Goal: Task Accomplishment & Management: Manage account settings

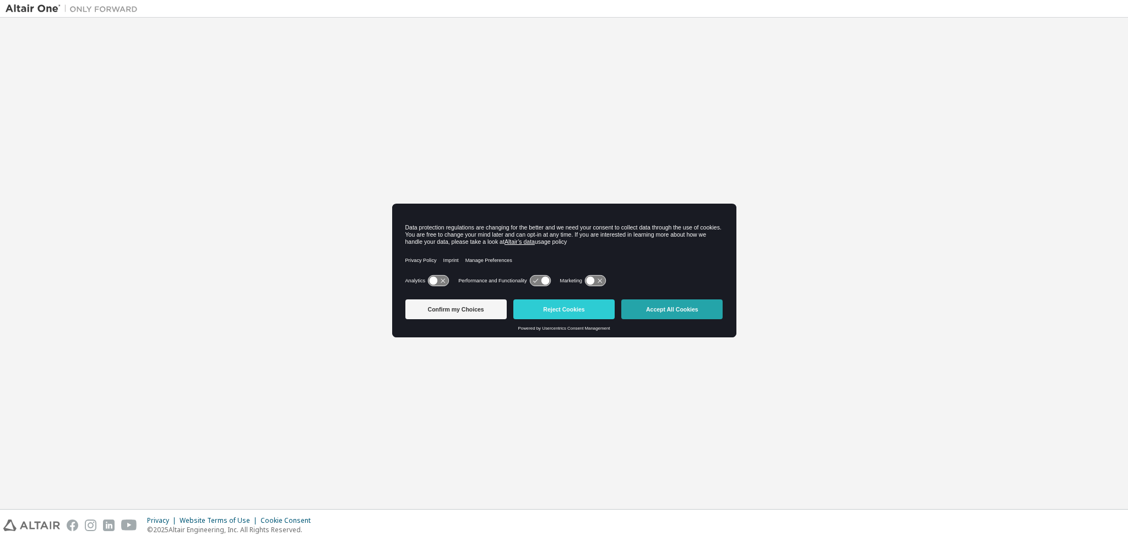
click at [678, 306] on button "Accept All Cookies" at bounding box center [671, 310] width 101 height 20
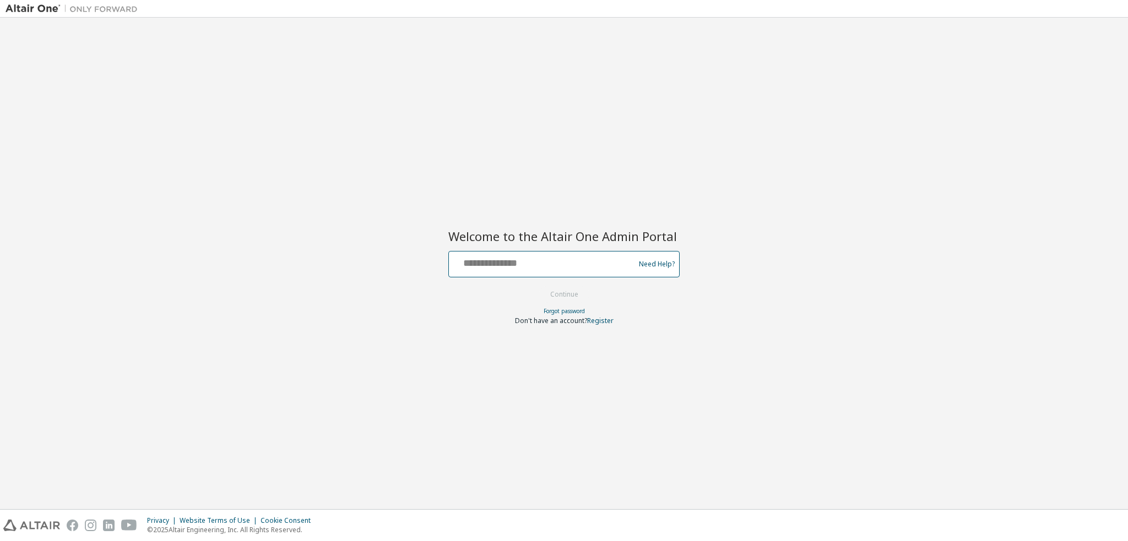
click at [544, 263] on input "text" at bounding box center [543, 262] width 180 height 16
type input "**********"
click at [564, 291] on button "Continue" at bounding box center [564, 294] width 51 height 17
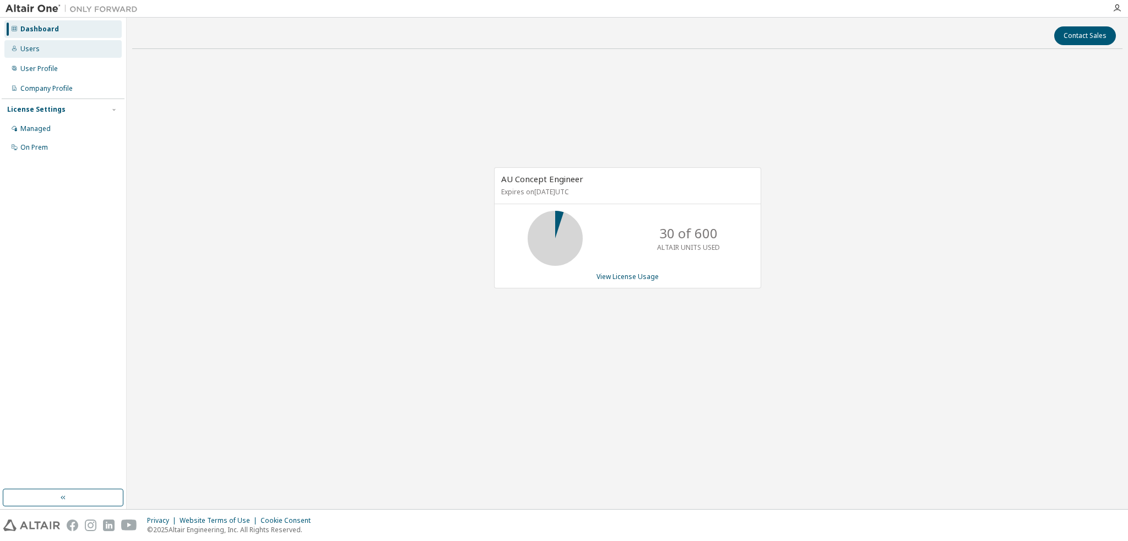
click at [31, 44] on div "Users" at bounding box center [62, 49] width 117 height 18
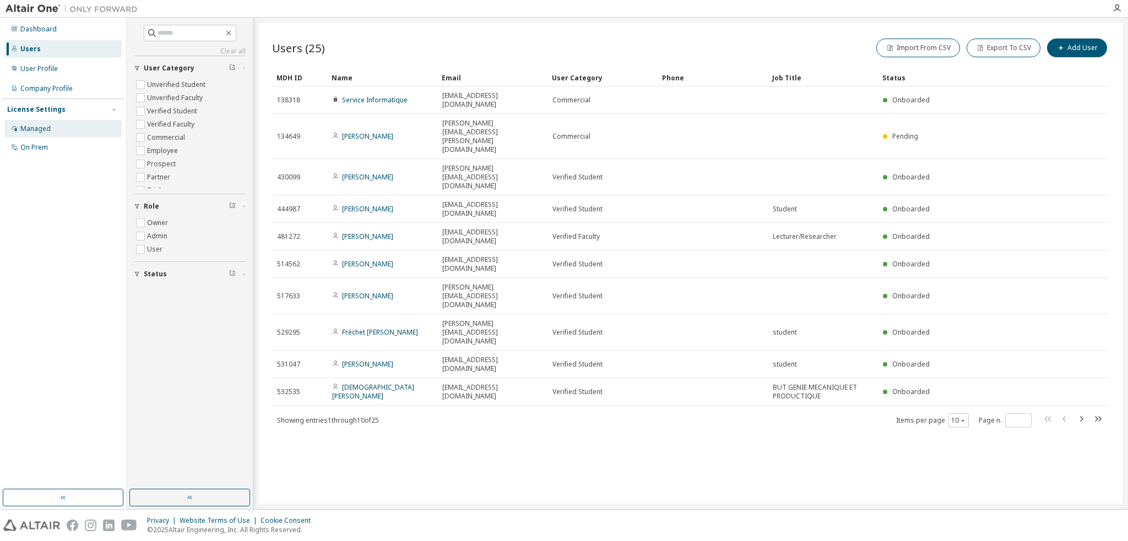
click at [29, 128] on div "Managed" at bounding box center [35, 128] width 30 height 9
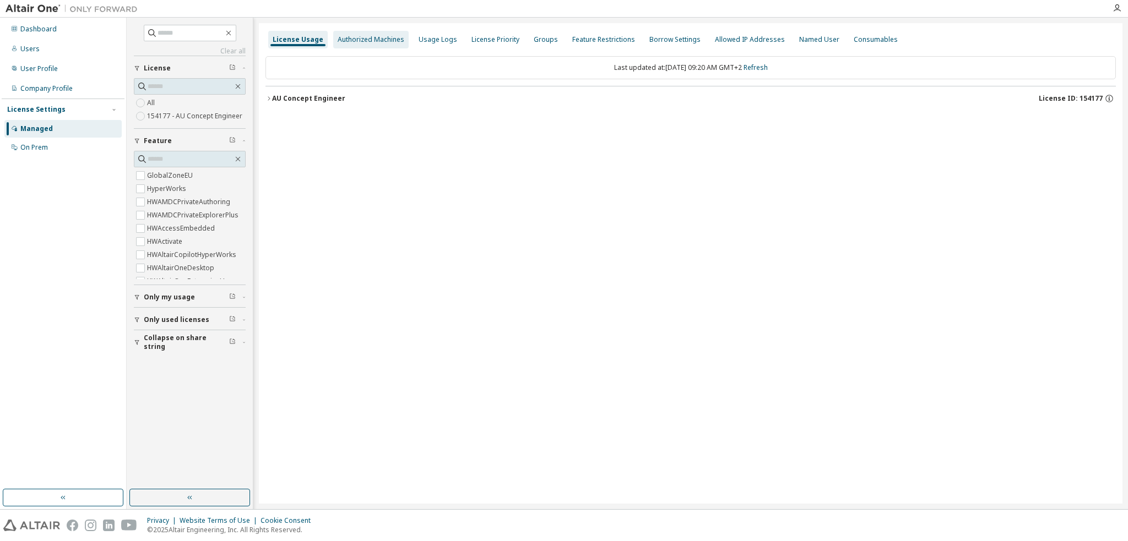
click at [382, 42] on div "Authorized Machines" at bounding box center [371, 39] width 67 height 9
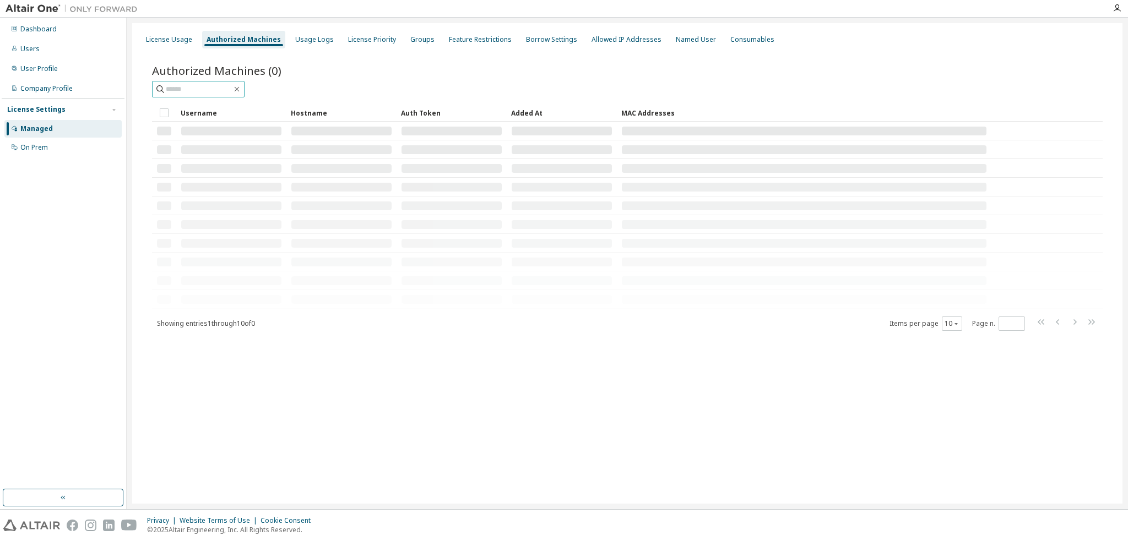
click at [196, 88] on input "text" at bounding box center [199, 89] width 66 height 11
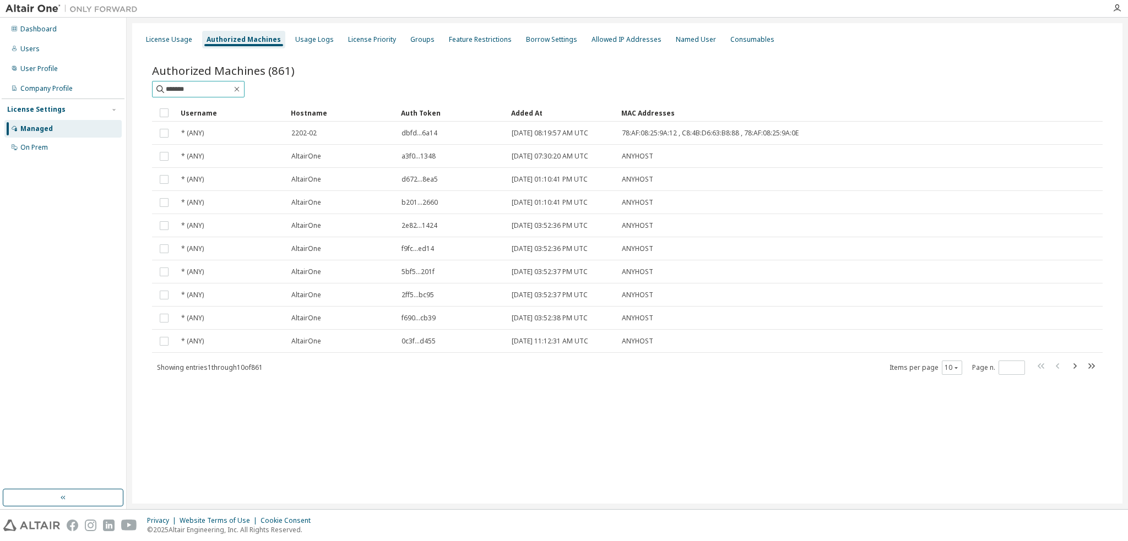
type input "*******"
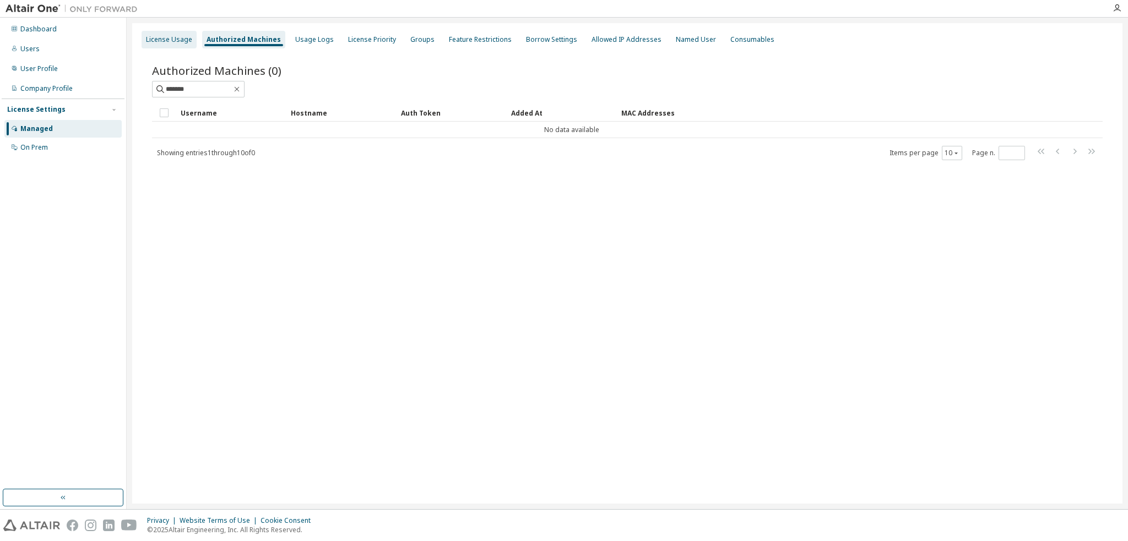
click at [172, 43] on div "License Usage" at bounding box center [169, 39] width 46 height 9
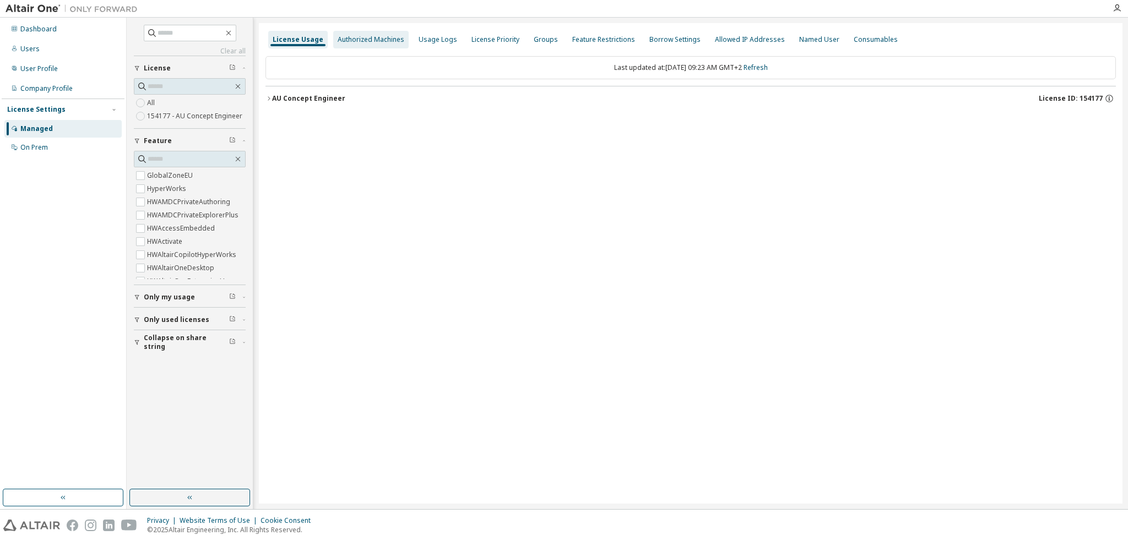
click at [356, 48] on div "Authorized Machines" at bounding box center [370, 40] width 75 height 18
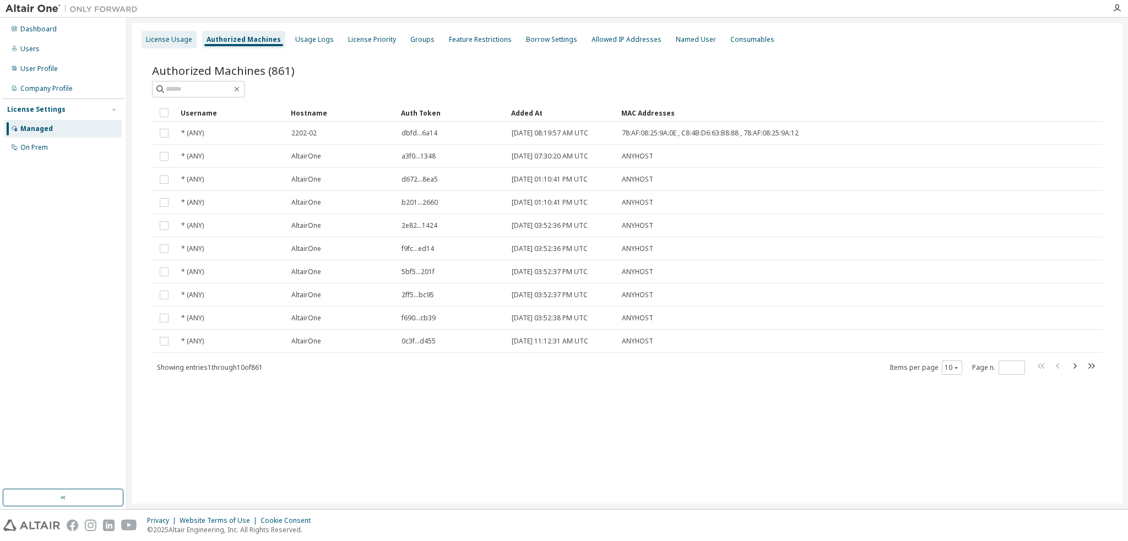
click at [176, 41] on div "License Usage" at bounding box center [169, 39] width 46 height 9
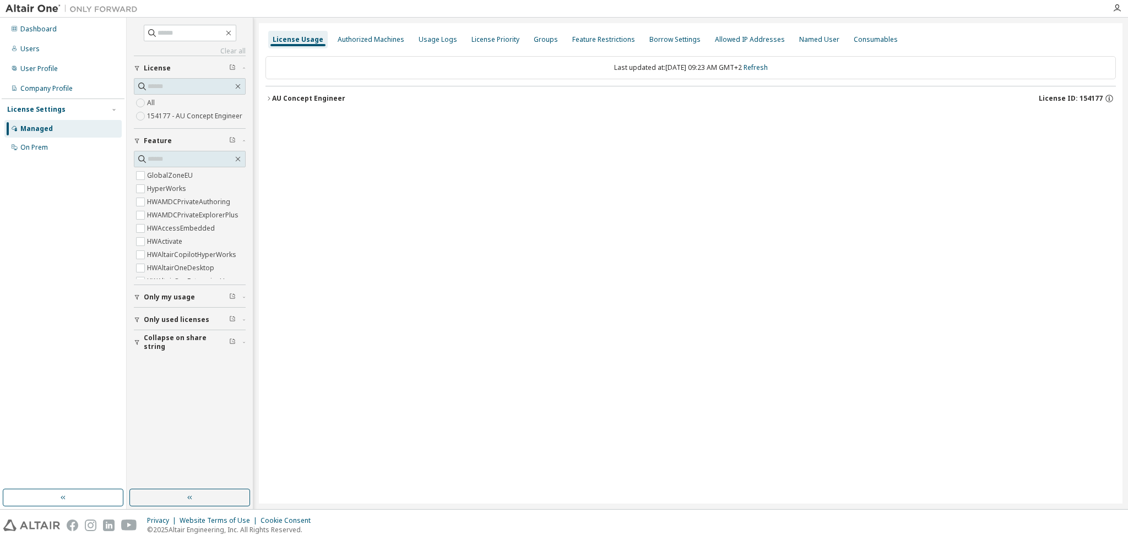
click at [40, 131] on div "Managed" at bounding box center [36, 128] width 32 height 9
click at [41, 28] on div "Dashboard" at bounding box center [38, 29] width 36 height 9
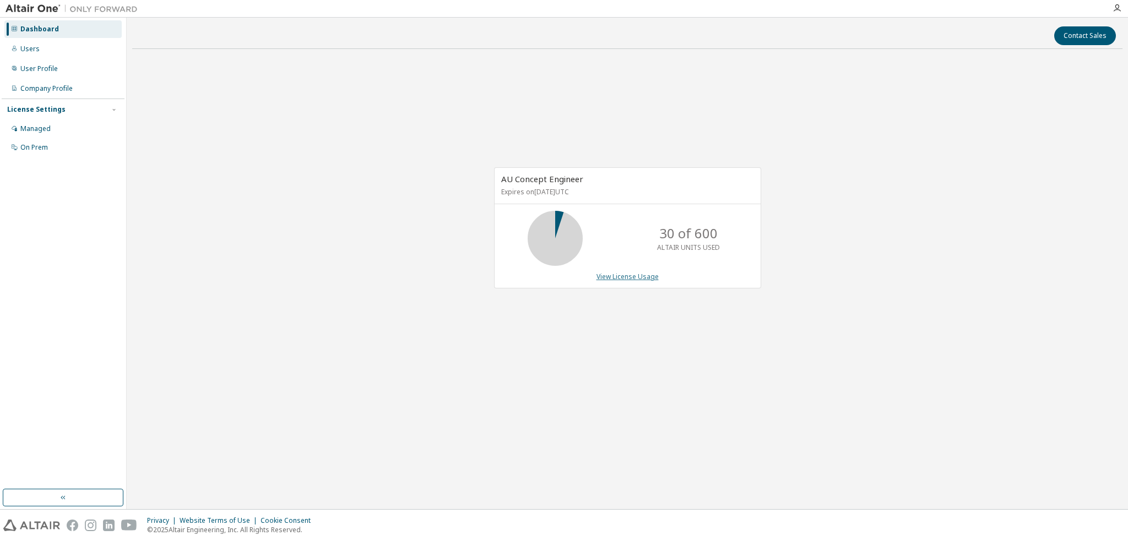
click at [623, 274] on link "View License Usage" at bounding box center [627, 276] width 62 height 9
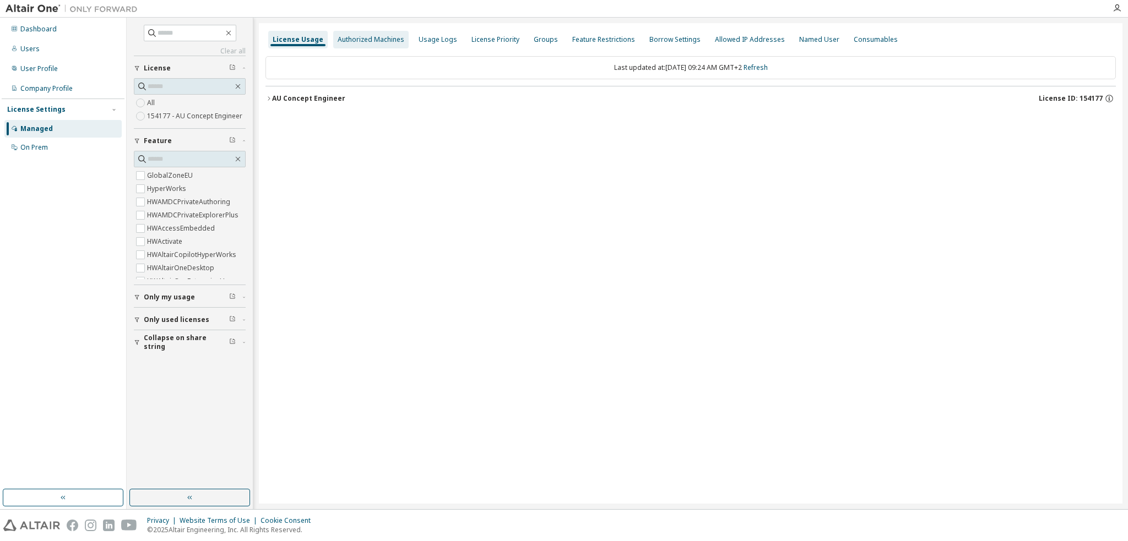
click at [355, 42] on div "Authorized Machines" at bounding box center [371, 39] width 67 height 9
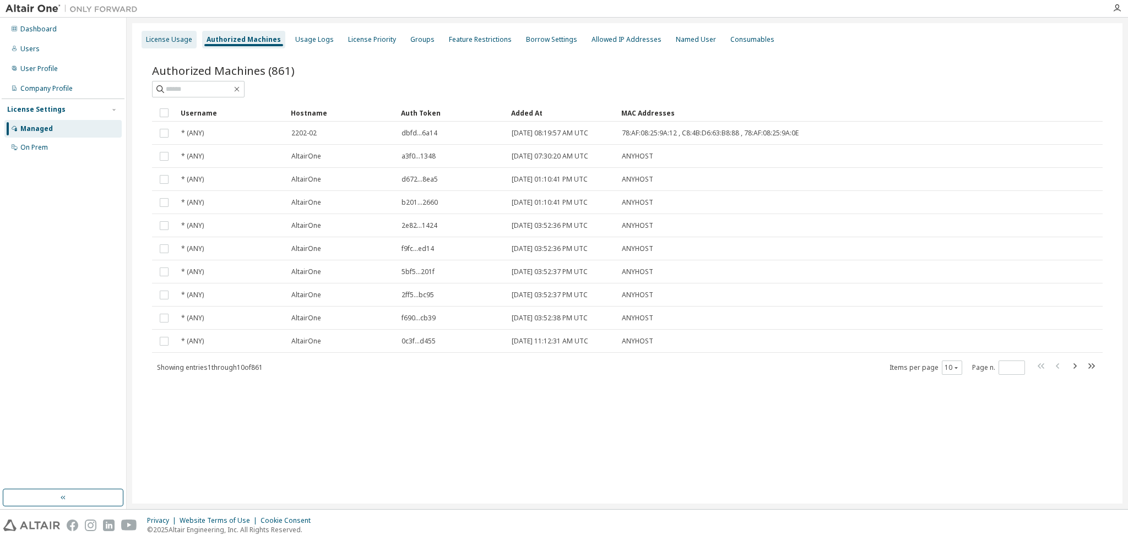
click at [159, 41] on div "License Usage" at bounding box center [169, 39] width 46 height 9
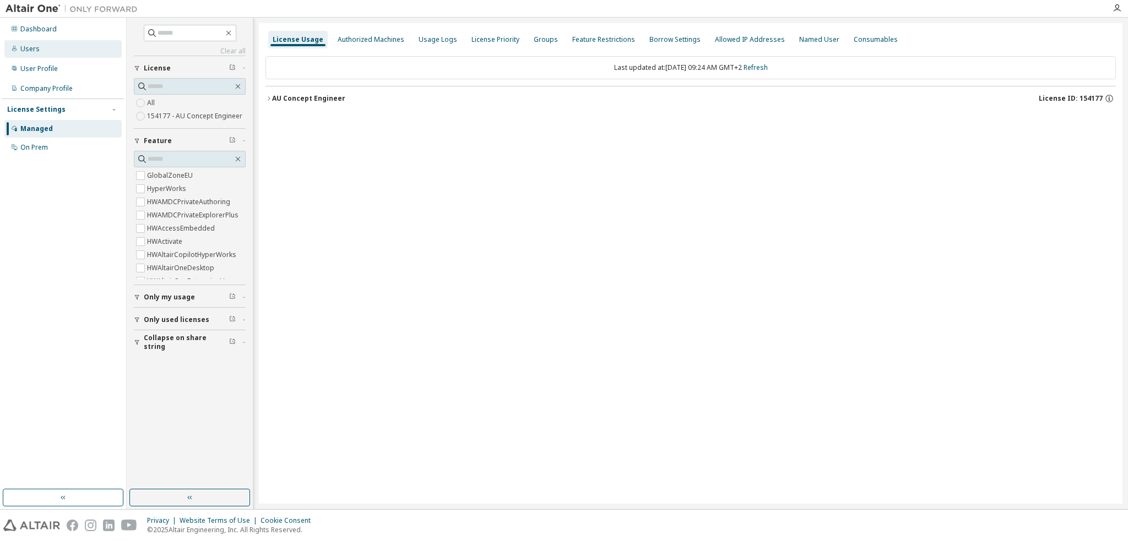
click at [23, 47] on div "Users" at bounding box center [29, 49] width 19 height 9
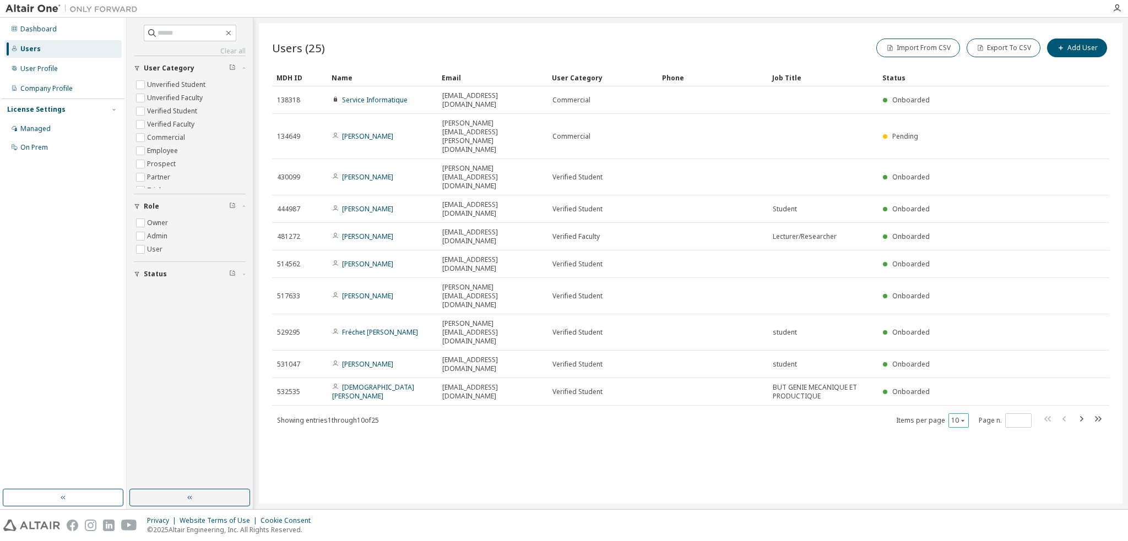
click at [962, 417] on icon "button" at bounding box center [962, 420] width 7 height 7
click at [964, 366] on div "100" at bounding box center [992, 364] width 88 height 13
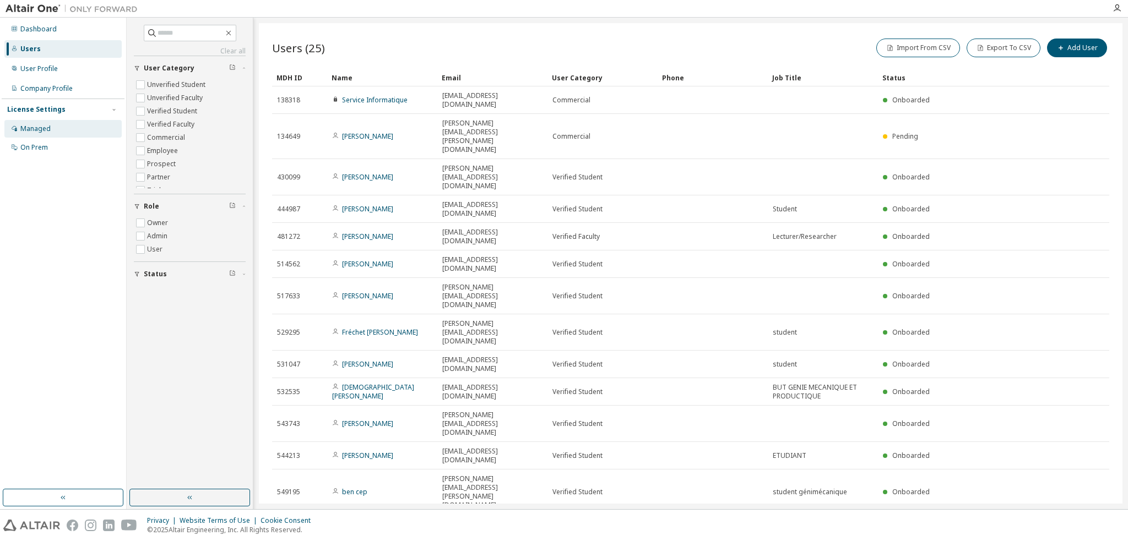
click at [37, 128] on div "Managed" at bounding box center [35, 128] width 30 height 9
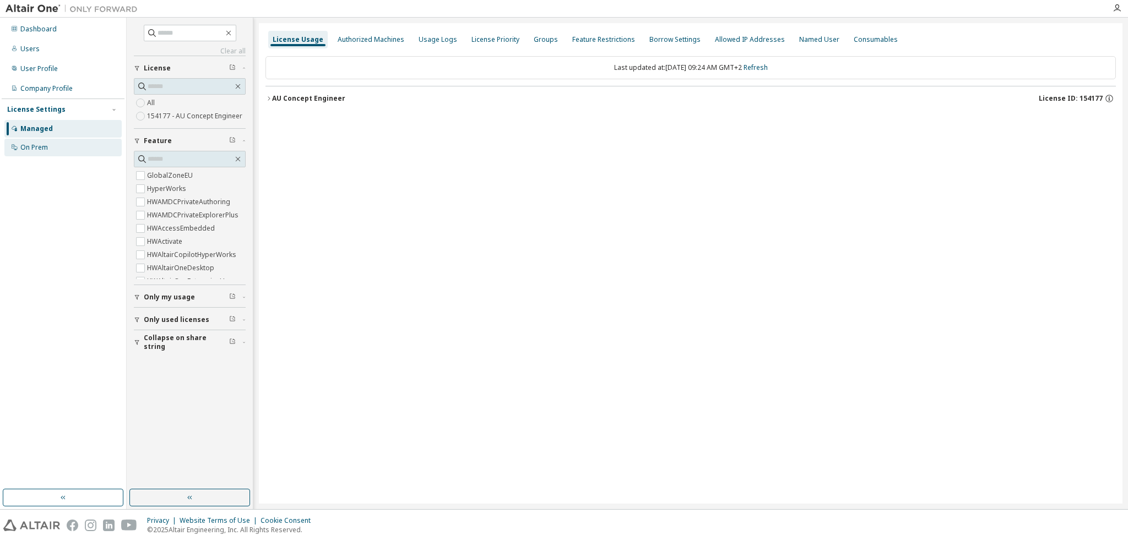
click at [40, 146] on div "On Prem" at bounding box center [34, 147] width 28 height 9
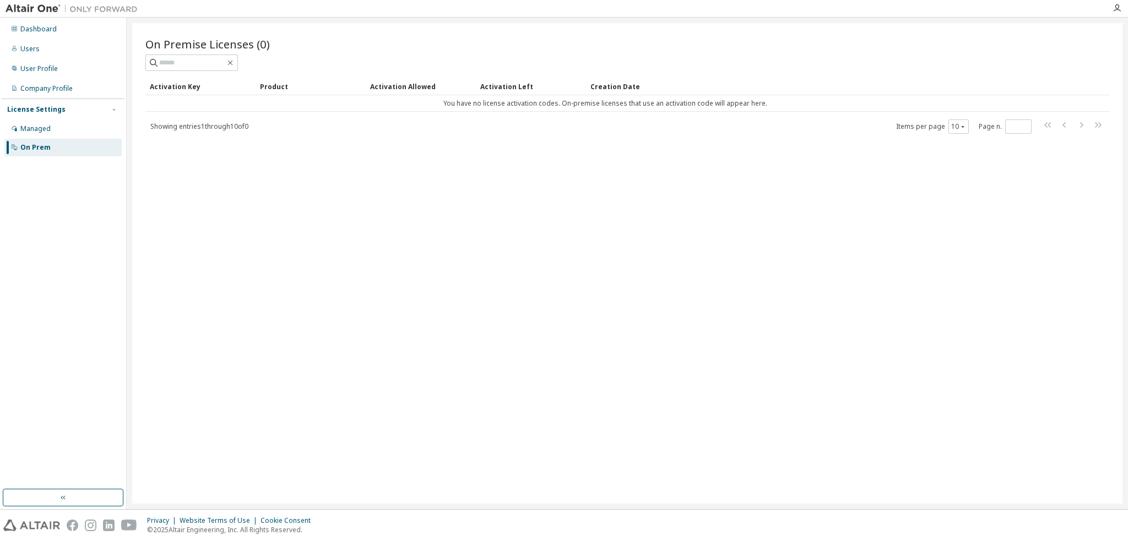
click at [178, 87] on div "Activation Key" at bounding box center [200, 87] width 101 height 18
click at [38, 27] on div "Dashboard" at bounding box center [38, 29] width 36 height 9
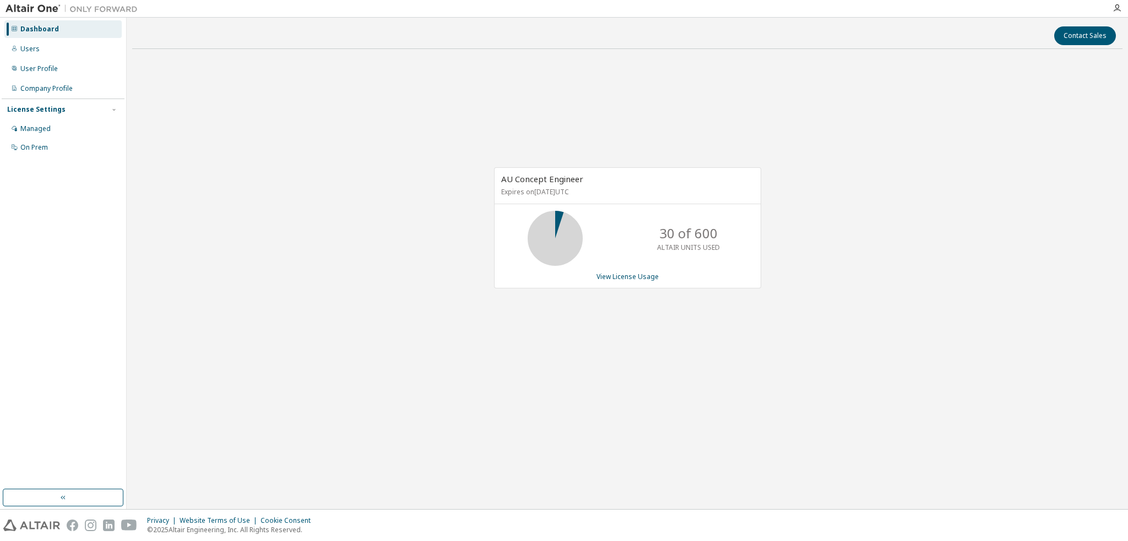
click at [546, 225] on icon at bounding box center [555, 239] width 28 height 28
click at [546, 179] on span "AU Concept Engineer" at bounding box center [542, 178] width 82 height 11
click at [51, 496] on button "button" at bounding box center [63, 498] width 121 height 18
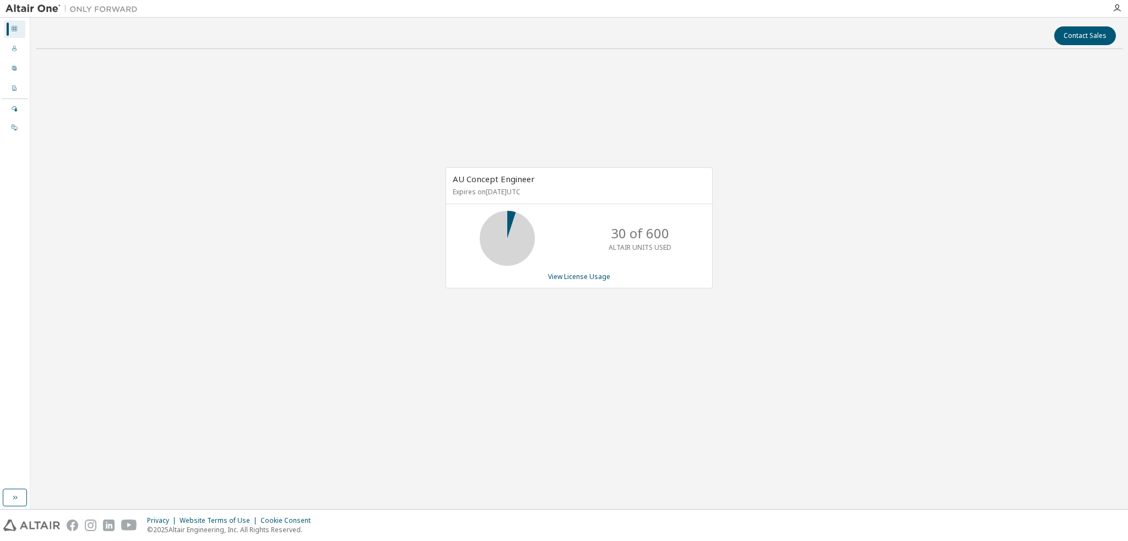
click at [51, 495] on div "Contact Sales AU Concept Engineer Expires on [DATE] UTC 30 of 600 ALTAIR UNITS …" at bounding box center [579, 263] width 1087 height 481
click at [21, 48] on div "Users" at bounding box center [14, 49] width 21 height 18
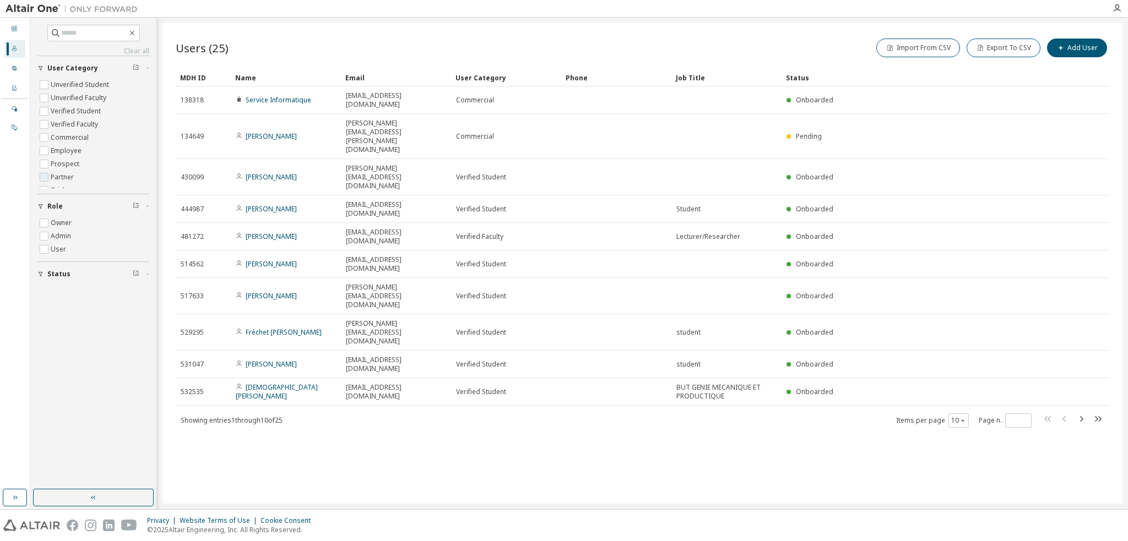
scroll to position [35, 0]
click at [12, 67] on icon at bounding box center [14, 68] width 7 height 7
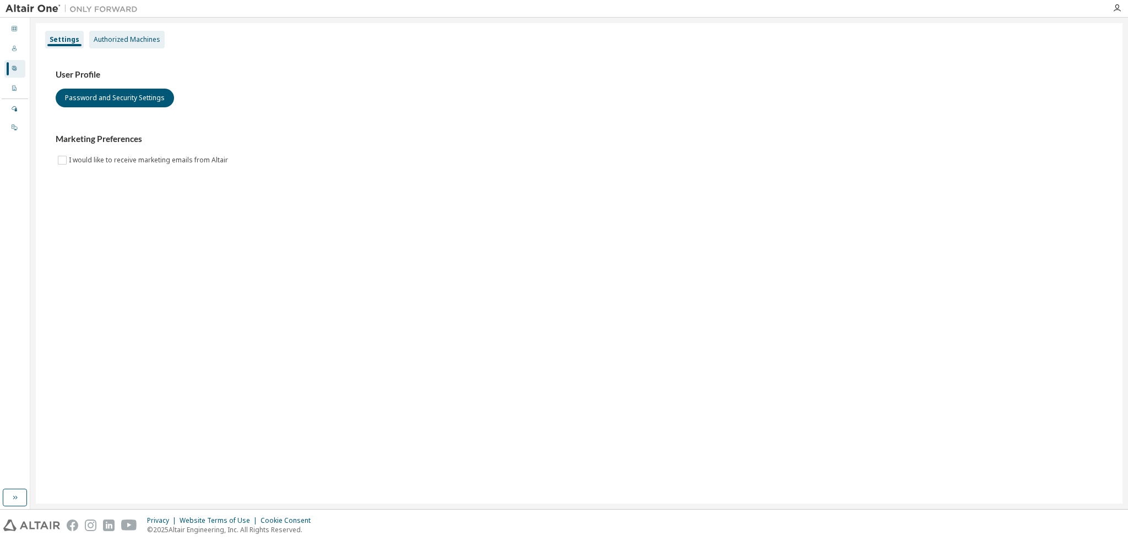
click at [115, 41] on div "Authorized Machines" at bounding box center [127, 39] width 67 height 9
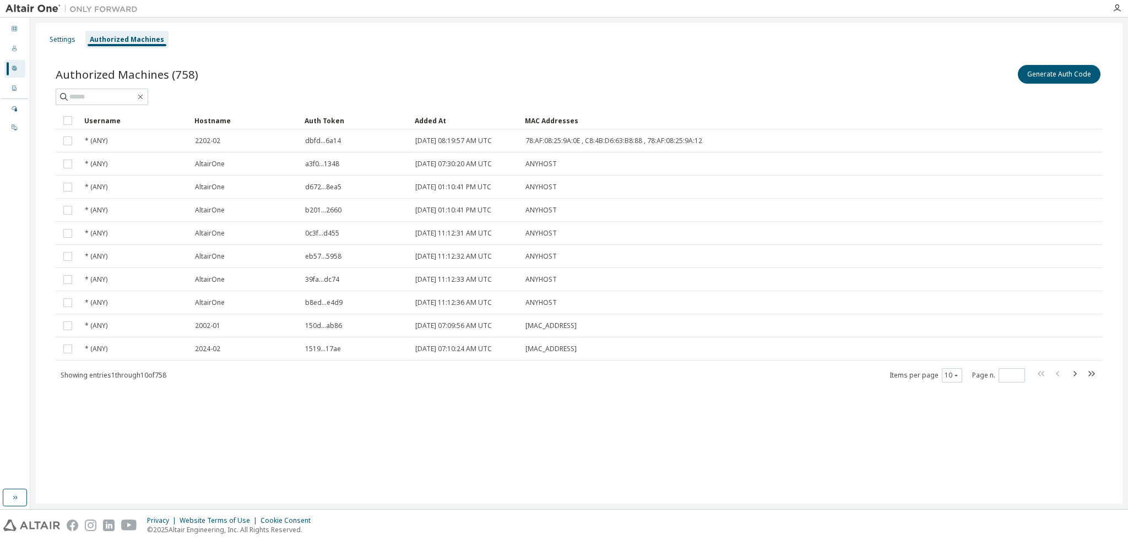
click at [18, 70] on div "User Profile" at bounding box center [14, 69] width 21 height 18
click at [1062, 78] on button "Generate Auth Code" at bounding box center [1059, 74] width 83 height 19
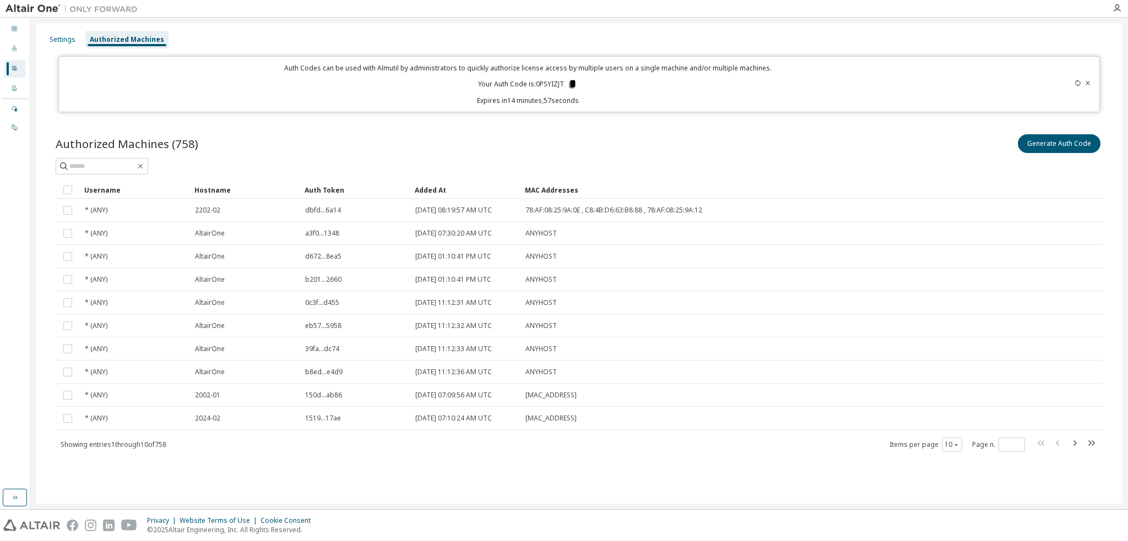
click at [575, 83] on icon at bounding box center [572, 84] width 10 height 10
click at [684, 129] on div "Authorized Machines (758) Generate Auth Code Clear Load Save Save As Field Oper…" at bounding box center [578, 300] width 1073 height 362
click at [574, 83] on icon at bounding box center [572, 84] width 6 height 8
click at [634, 101] on p "Expires in 7 minutes, 35 seconds" at bounding box center [528, 100] width 924 height 9
click at [571, 83] on icon at bounding box center [572, 84] width 6 height 8
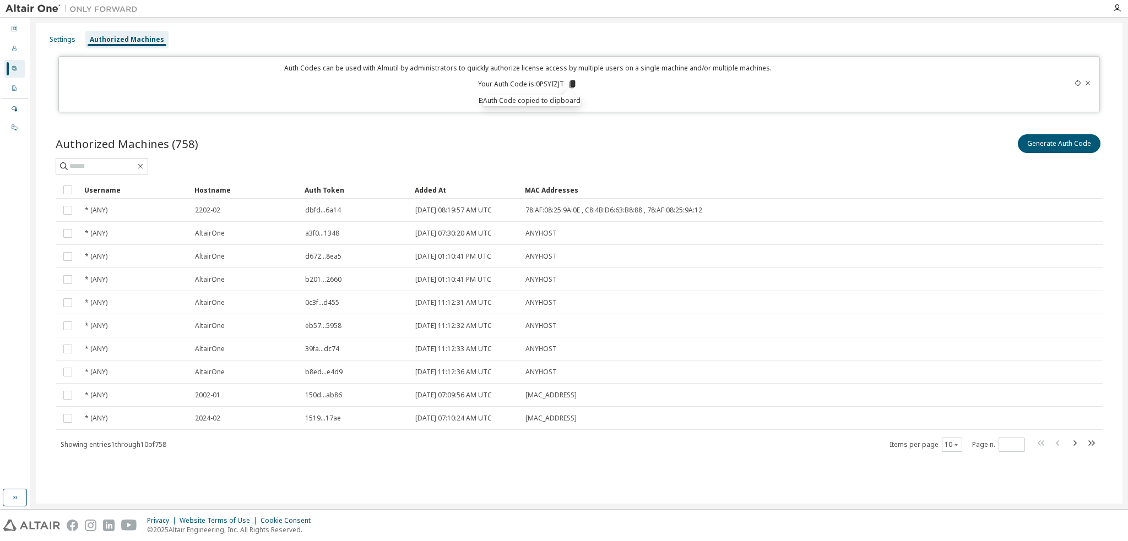
click at [663, 95] on div "Auth Codes can be used with Almutil by administrators to quickly authorize lice…" at bounding box center [528, 84] width 924 height 42
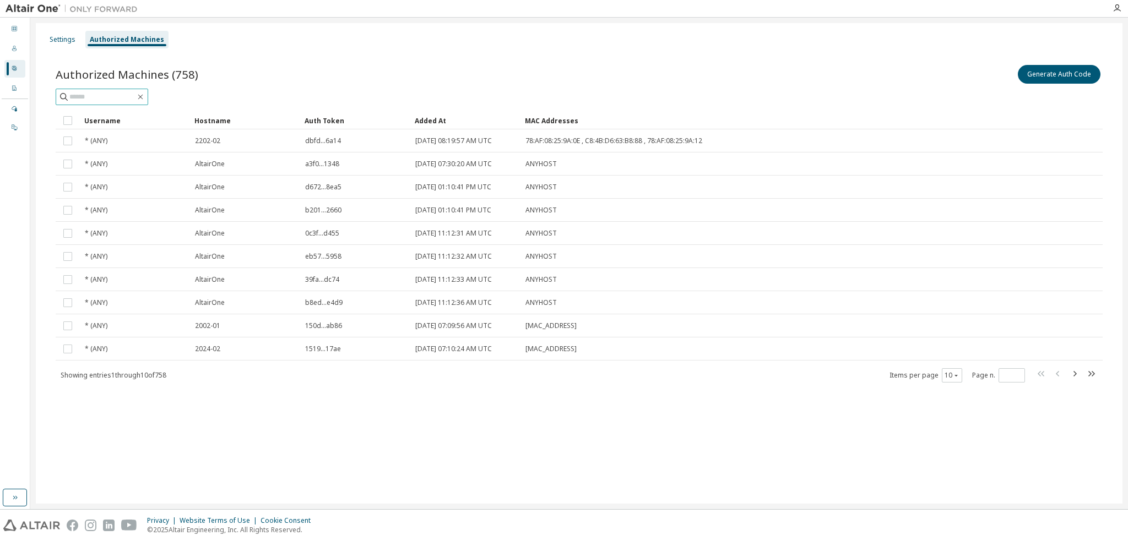
click at [105, 93] on input "text" at bounding box center [102, 96] width 66 height 11
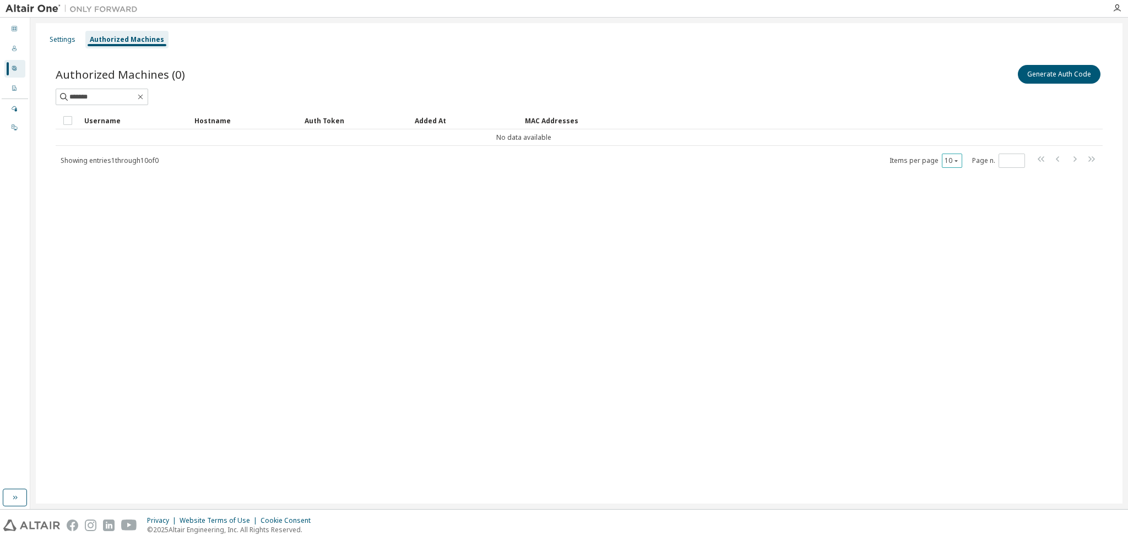
click at [959, 160] on icon "button" at bounding box center [956, 161] width 7 height 7
click at [956, 227] on div "100" at bounding box center [986, 227] width 88 height 13
click at [135, 96] on input "*******" at bounding box center [102, 96] width 66 height 11
type input "*"
click at [124, 94] on input "*******" at bounding box center [102, 96] width 66 height 11
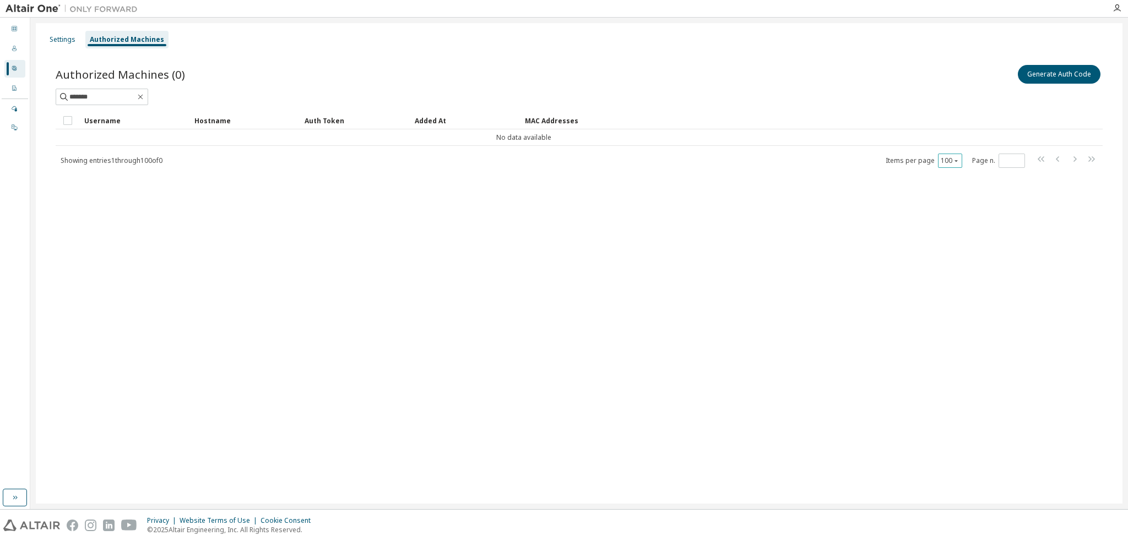
click at [960, 162] on div "100" at bounding box center [950, 161] width 24 height 14
click at [951, 160] on button "100" at bounding box center [950, 160] width 19 height 9
click at [952, 215] on div "50" at bounding box center [982, 214] width 88 height 13
click at [148, 90] on span "*******" at bounding box center [102, 97] width 93 height 17
click at [123, 99] on input "*******" at bounding box center [102, 96] width 66 height 11
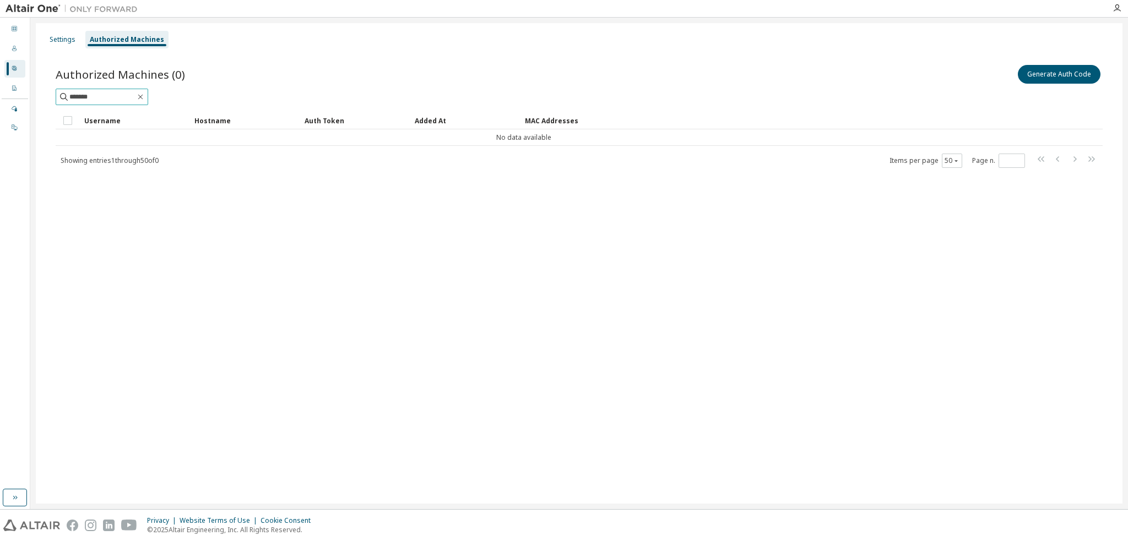
type input "*******"
click at [11, 48] on icon at bounding box center [14, 48] width 7 height 7
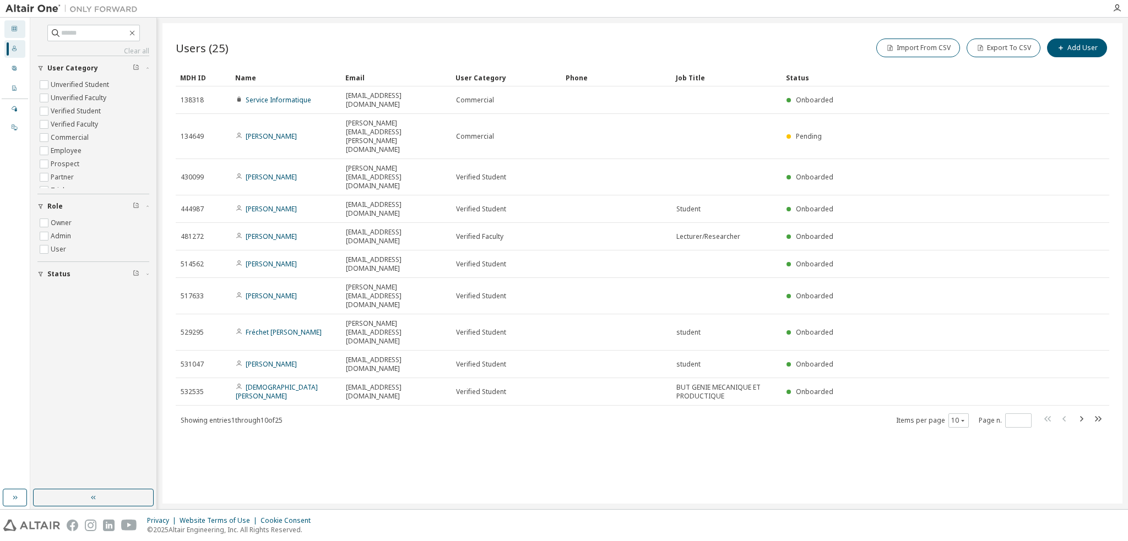
click at [15, 28] on icon at bounding box center [15, 29] width 6 height 6
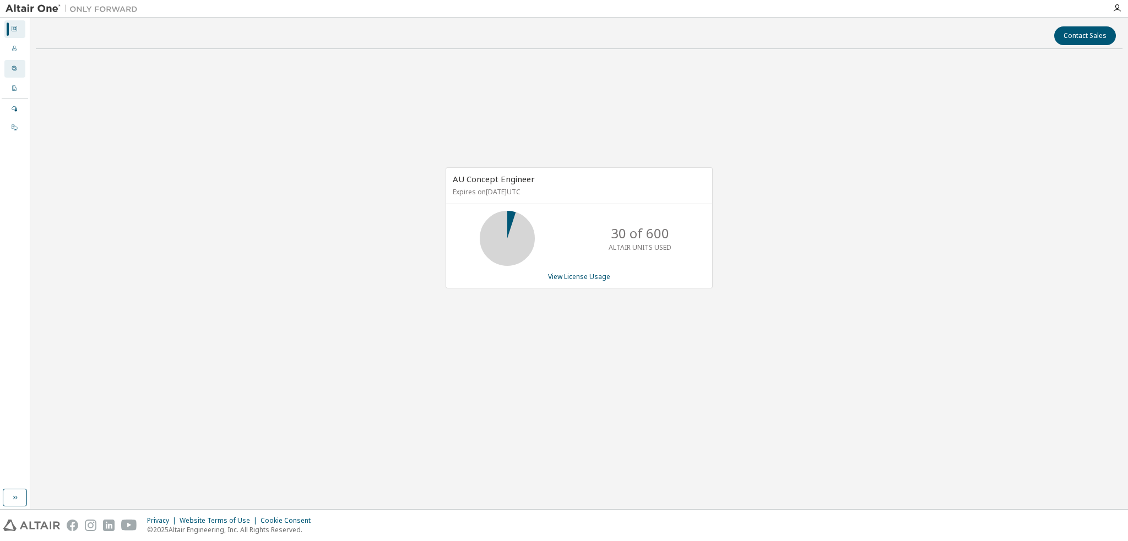
click at [17, 70] on icon at bounding box center [14, 68] width 7 height 7
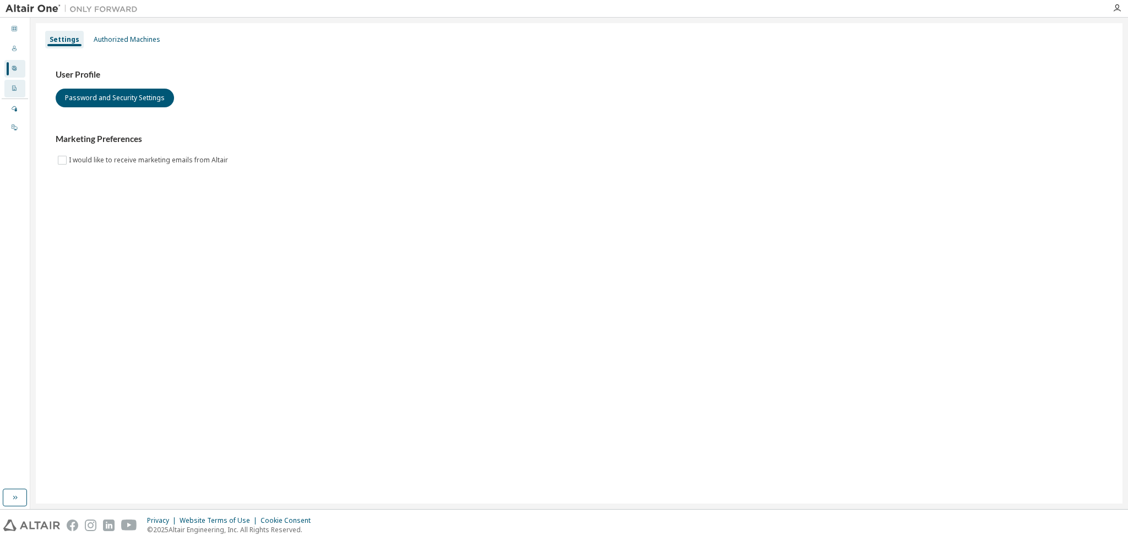
click at [18, 92] on div "Company Profile" at bounding box center [14, 89] width 21 height 18
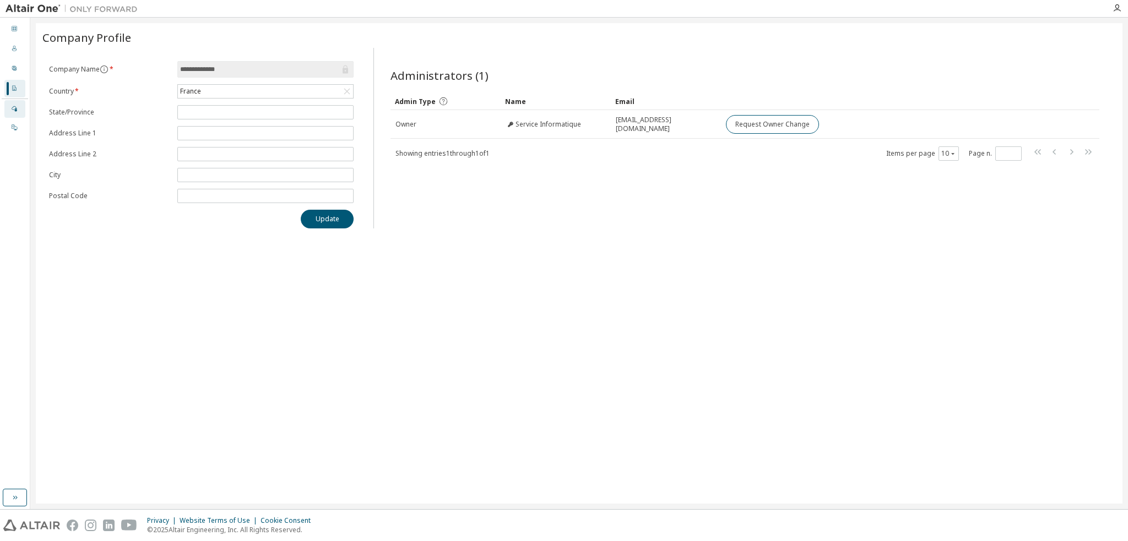
click at [20, 110] on div "Managed" at bounding box center [14, 109] width 21 height 18
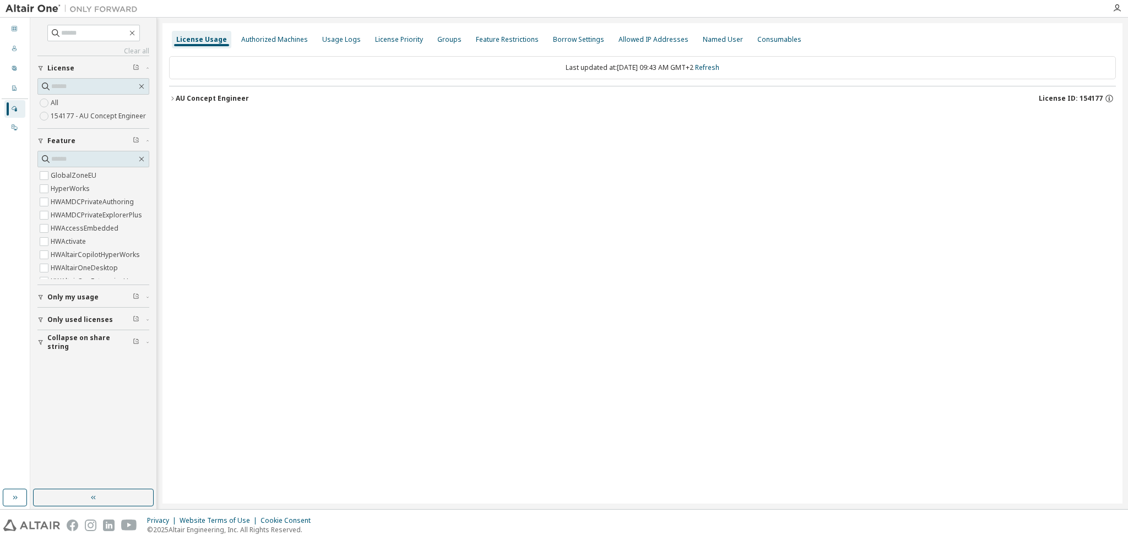
click at [78, 321] on span "Only used licenses" at bounding box center [80, 320] width 66 height 9
click at [13, 33] on div at bounding box center [14, 29] width 7 height 9
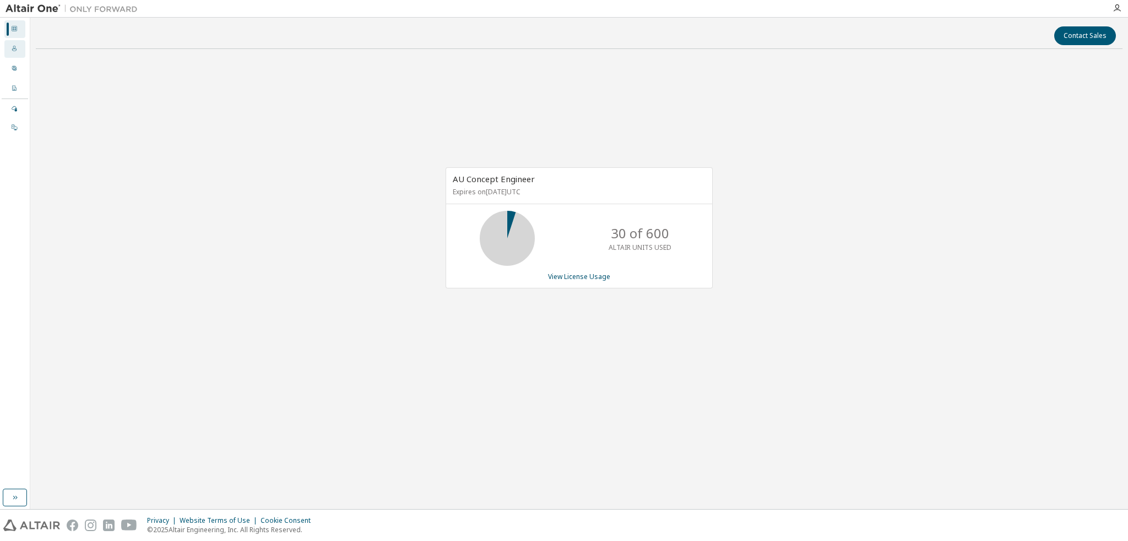
click at [13, 49] on icon at bounding box center [14, 48] width 7 height 7
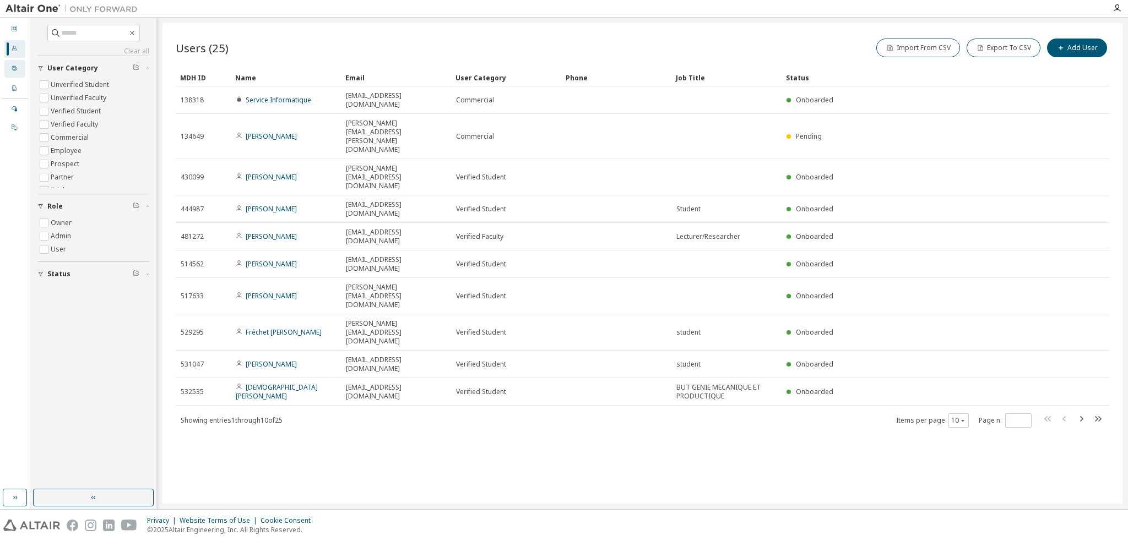
click at [15, 70] on icon at bounding box center [14, 68] width 7 height 7
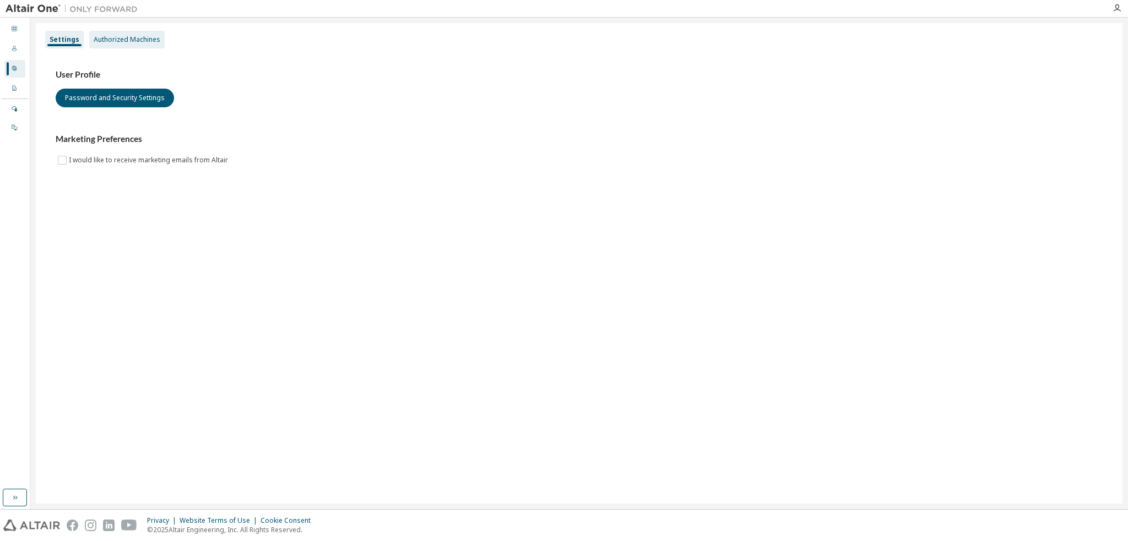
click at [133, 37] on div "Authorized Machines" at bounding box center [127, 39] width 67 height 9
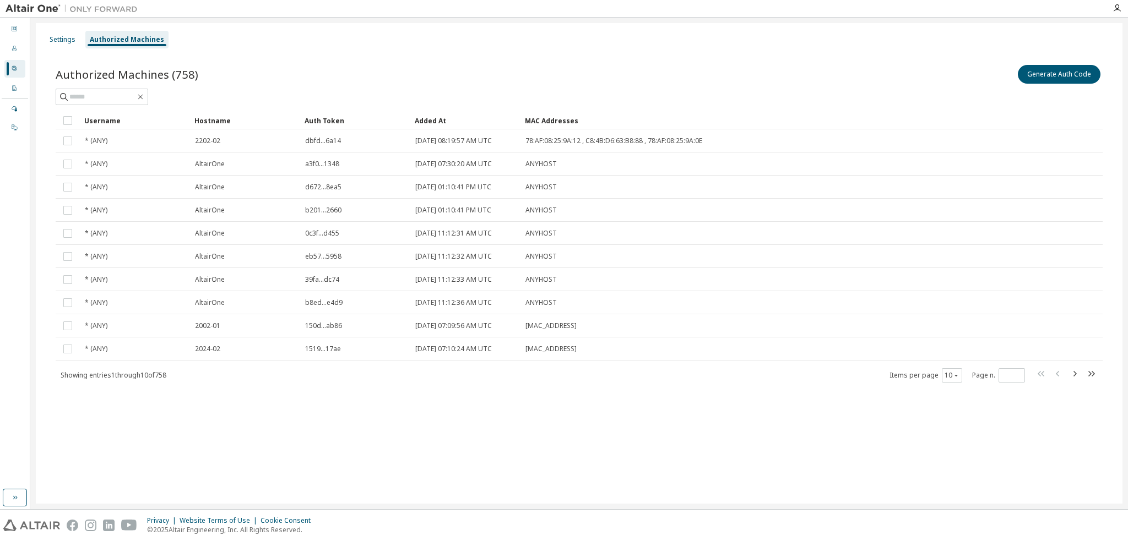
click at [110, 85] on div "Authorized Machines (758) Generate Auth Code" at bounding box center [579, 74] width 1047 height 23
click at [111, 94] on input "text" at bounding box center [102, 96] width 66 height 11
type input "*****"
click at [227, 122] on div "Hostname" at bounding box center [244, 121] width 101 height 18
click at [1076, 373] on icon "button" at bounding box center [1074, 374] width 3 height 6
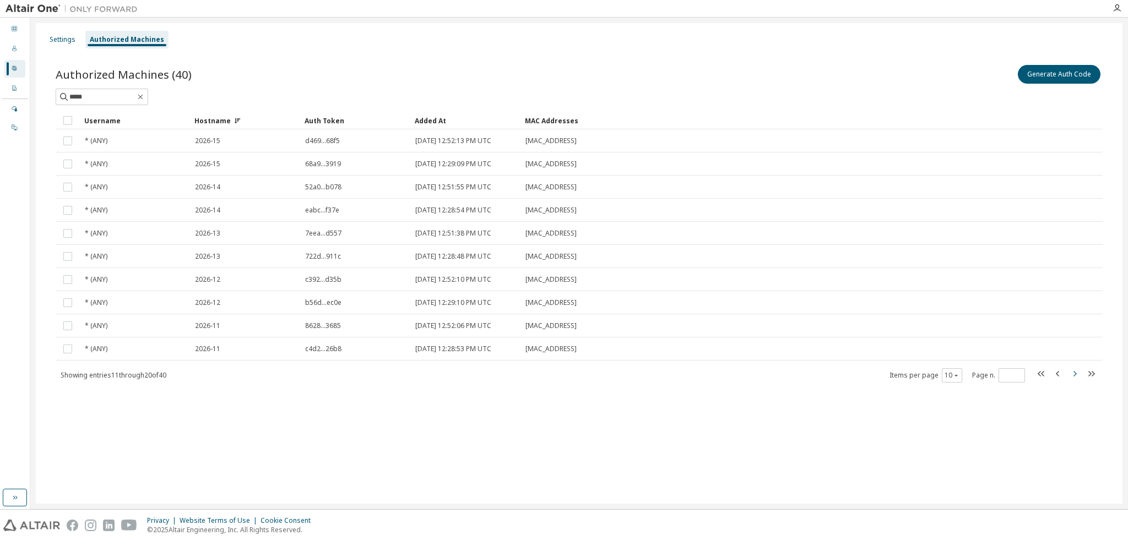
click at [1076, 373] on icon "button" at bounding box center [1074, 374] width 3 height 6
type input "*"
